Goal: Transaction & Acquisition: Purchase product/service

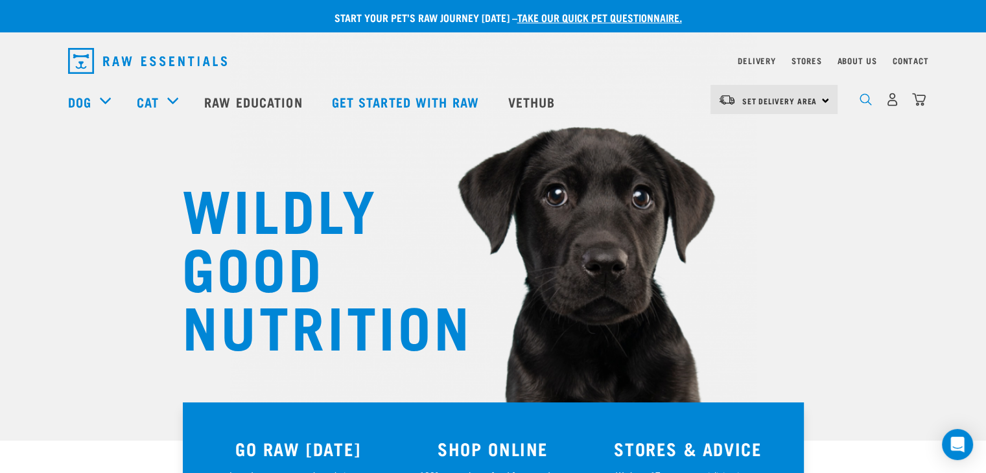
click at [860, 104] on img "dropdown navigation" at bounding box center [866, 99] width 12 height 12
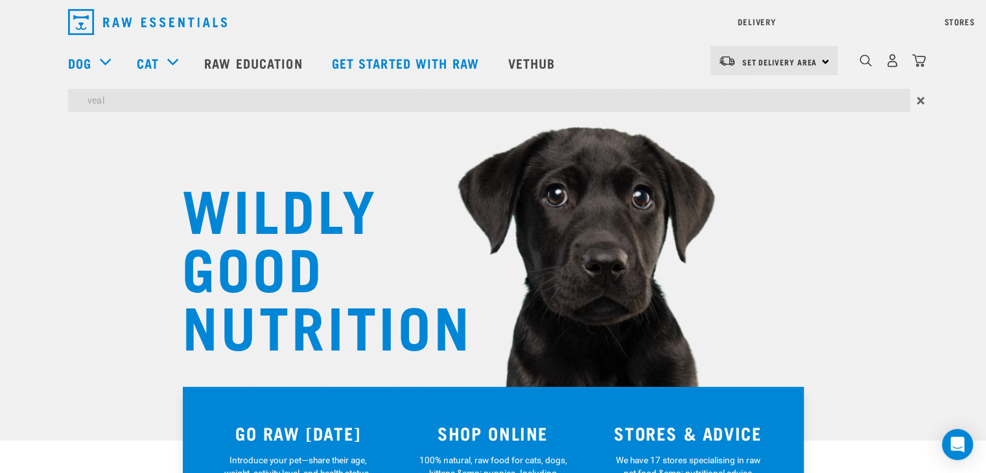
type input "veal"
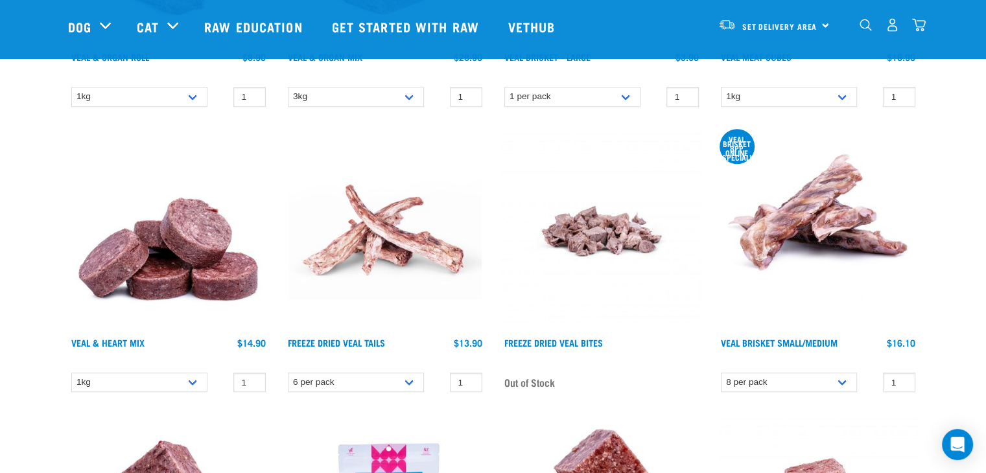
scroll to position [959, 0]
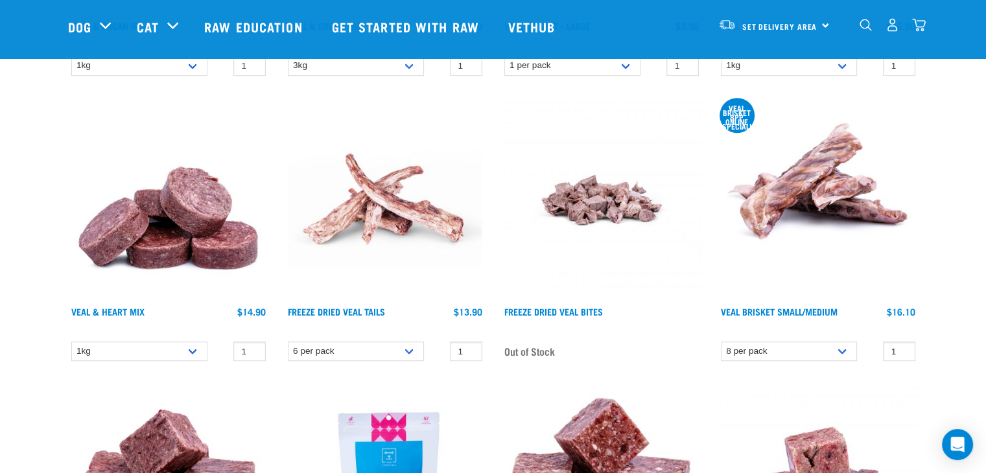
click at [179, 247] on img at bounding box center [168, 199] width 201 height 201
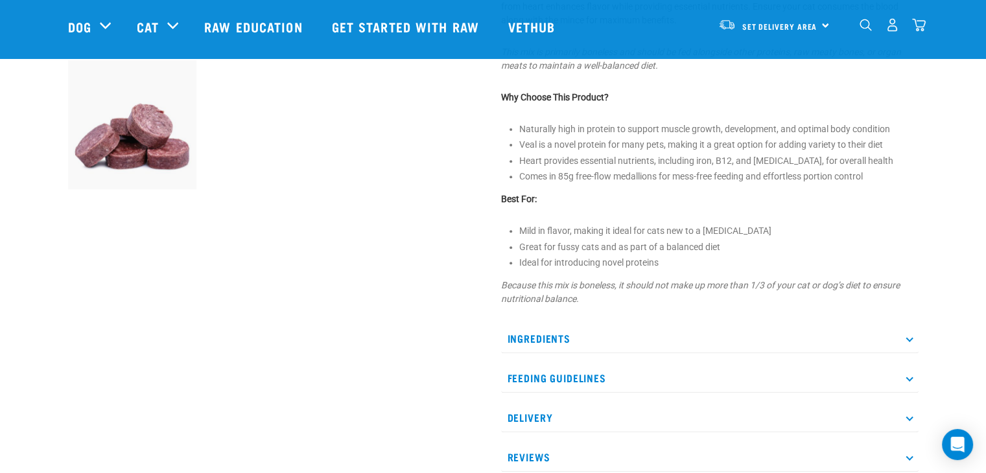
scroll to position [467, 0]
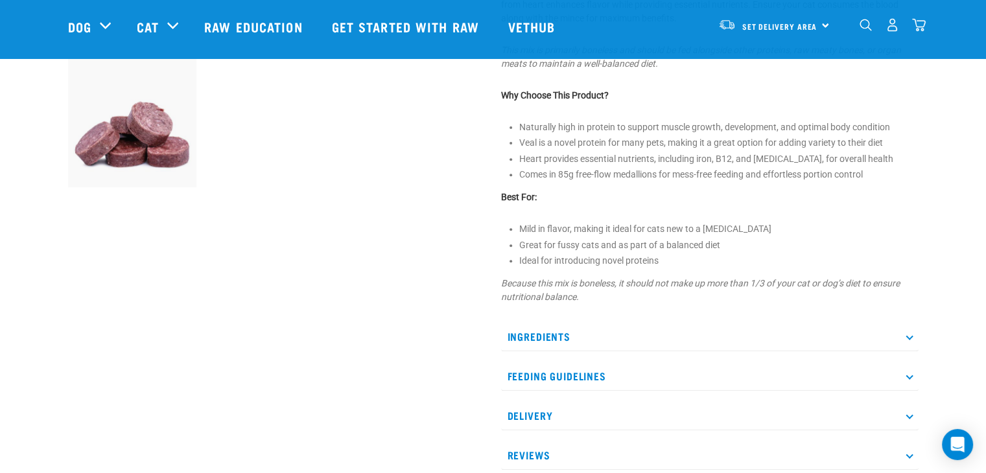
click at [902, 340] on p "Ingredients" at bounding box center [709, 336] width 417 height 29
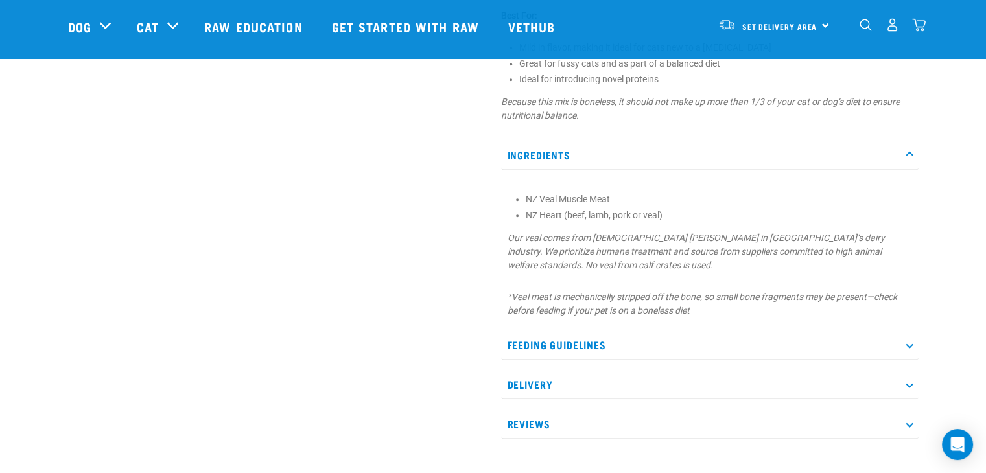
scroll to position [674, 0]
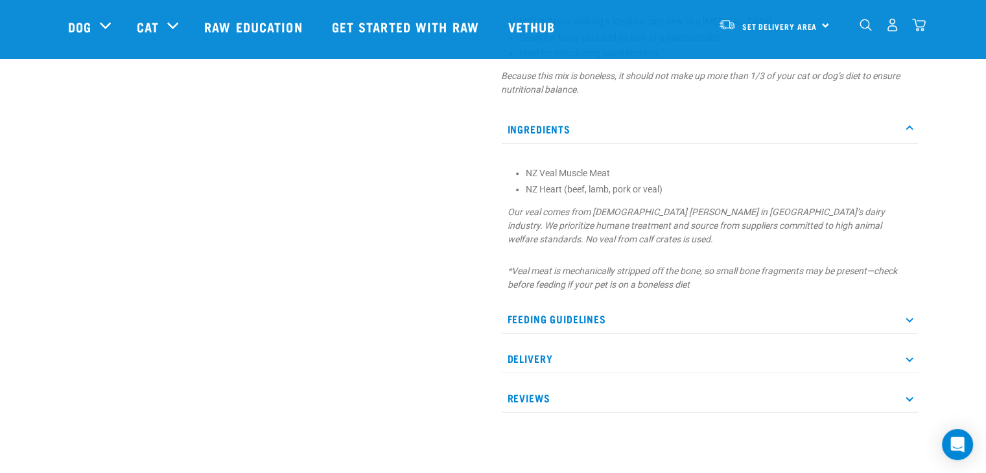
click at [906, 317] on icon at bounding box center [909, 318] width 7 height 7
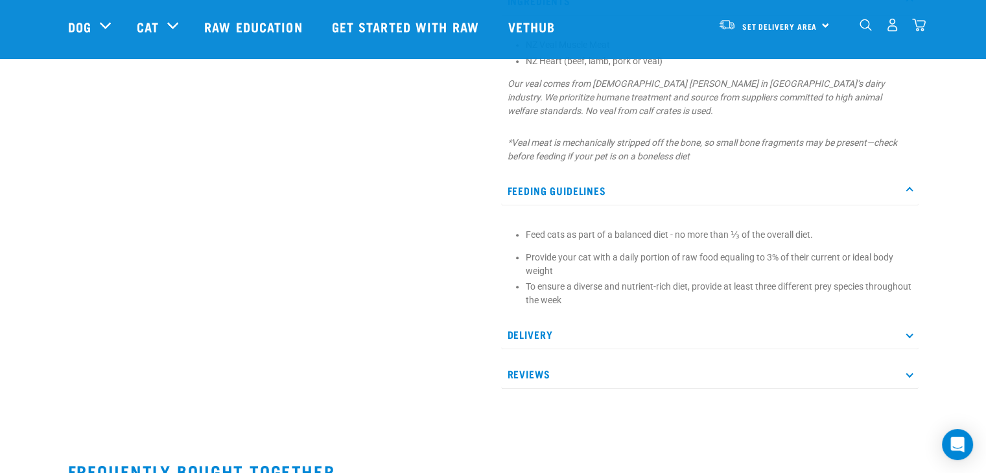
scroll to position [804, 0]
click at [910, 375] on p "Reviews" at bounding box center [709, 372] width 417 height 29
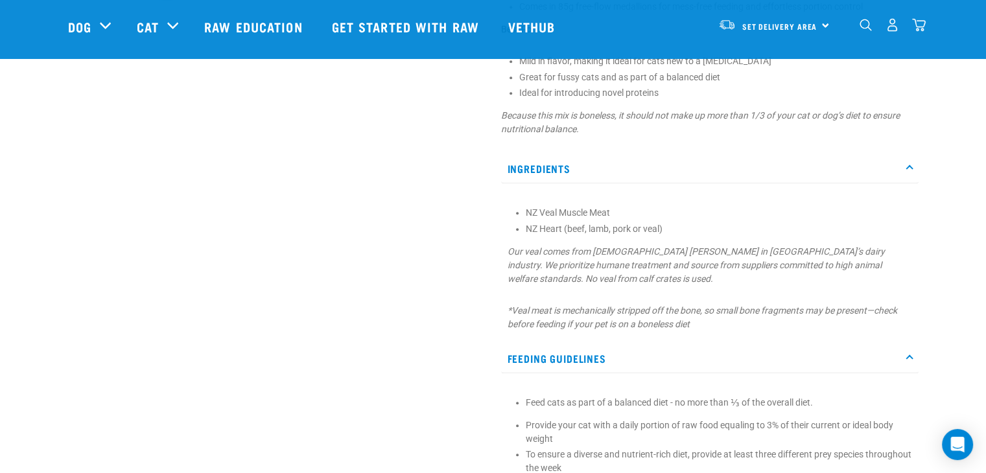
scroll to position [661, 0]
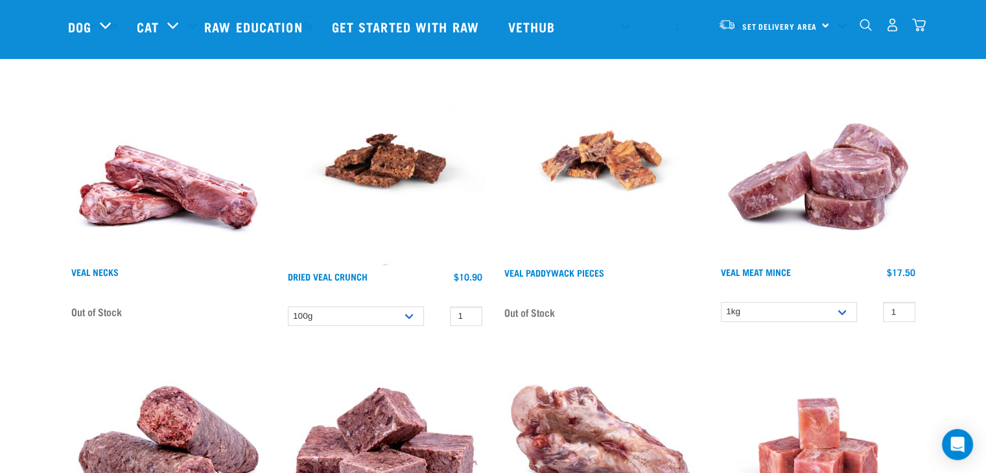
scroll to position [425, 0]
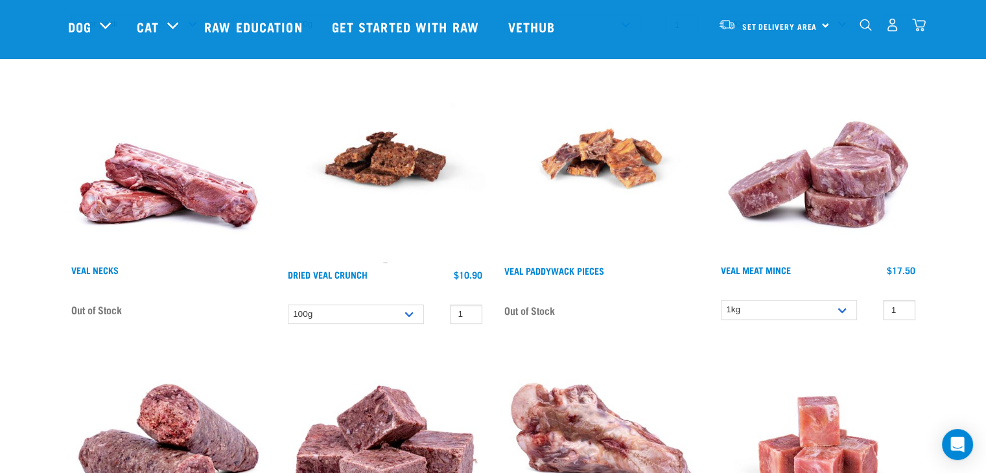
click at [599, 187] on img at bounding box center [601, 159] width 201 height 202
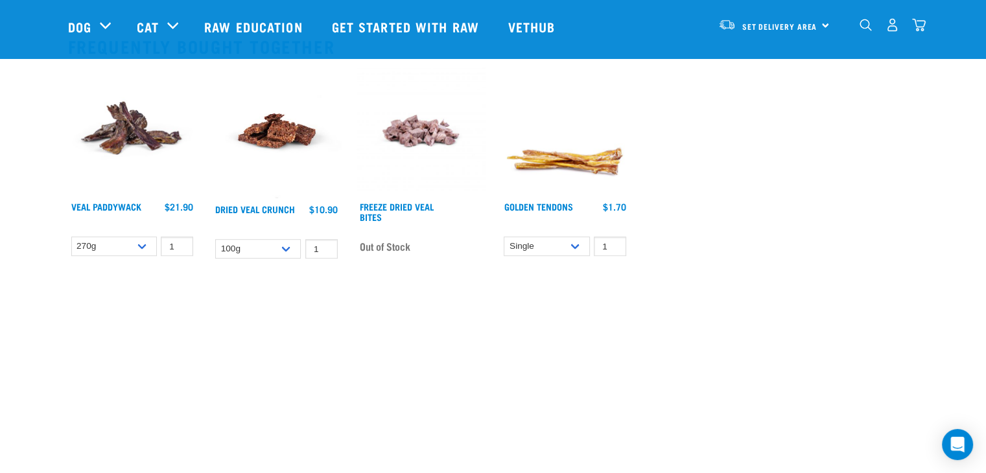
scroll to position [830, 0]
